Goal: Task Accomplishment & Management: Manage account settings

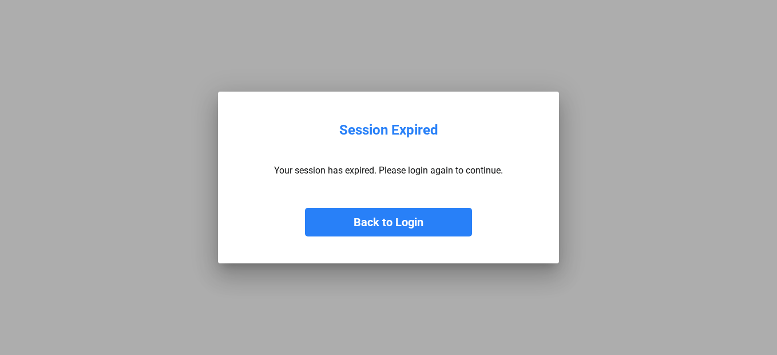
drag, startPoint x: 381, startPoint y: 219, endPoint x: 396, endPoint y: 205, distance: 19.8
click at [381, 218] on button "Back to Login" at bounding box center [388, 222] width 167 height 29
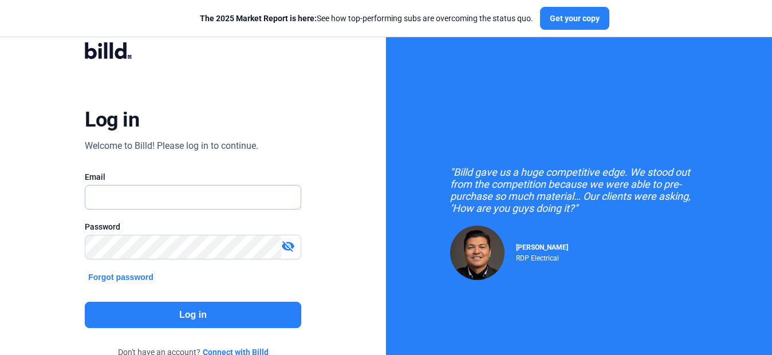
click at [220, 196] on input "text" at bounding box center [186, 196] width 203 height 23
click at [140, 197] on input "[EMAIL_ADDRESS][DOMAIN_NAME]" at bounding box center [192, 196] width 215 height 23
type input "[EMAIL_ADDRESS][DOMAIN_NAME]"
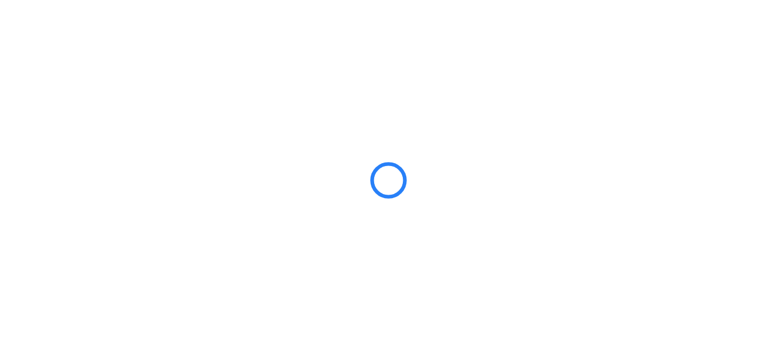
click at [428, 130] on div at bounding box center [388, 177] width 777 height 355
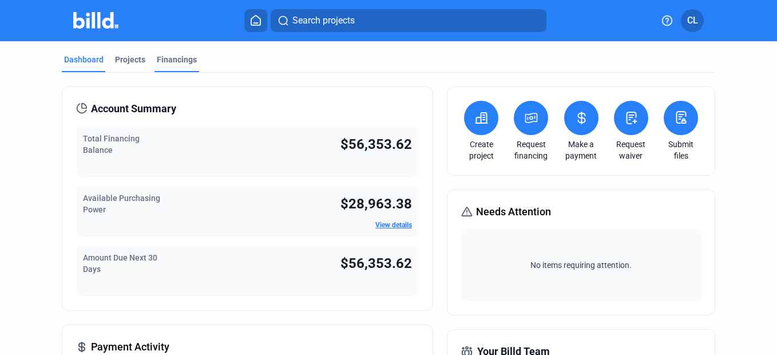
click at [171, 64] on div "Financings" at bounding box center [177, 59] width 40 height 11
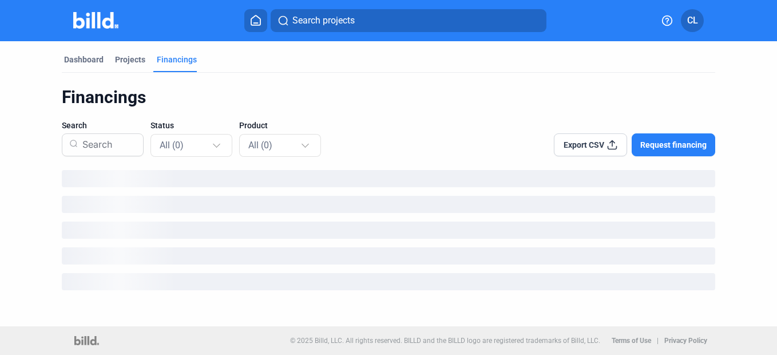
click at [476, 127] on div at bounding box center [437, 138] width 193 height 37
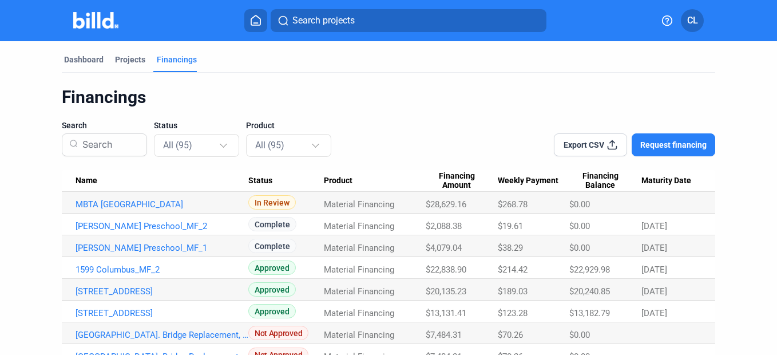
drag, startPoint x: 326, startPoint y: 54, endPoint x: 326, endPoint y: 61, distance: 6.3
click at [326, 54] on div "Dashboard Projects Financings" at bounding box center [389, 63] width 654 height 18
click at [427, 120] on div at bounding box center [442, 138] width 183 height 37
